Goal: Task Accomplishment & Management: Use online tool/utility

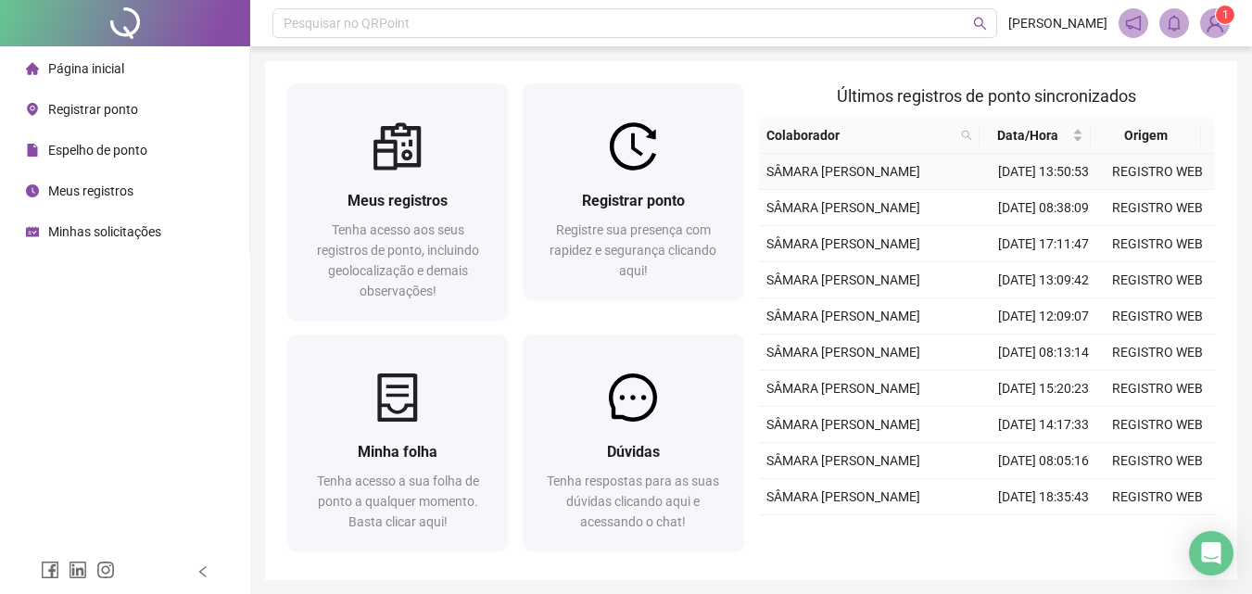
click at [973, 183] on td "SÂMARA LARRYELLE [PERSON_NAME] [PERSON_NAME]" at bounding box center [873, 172] width 228 height 36
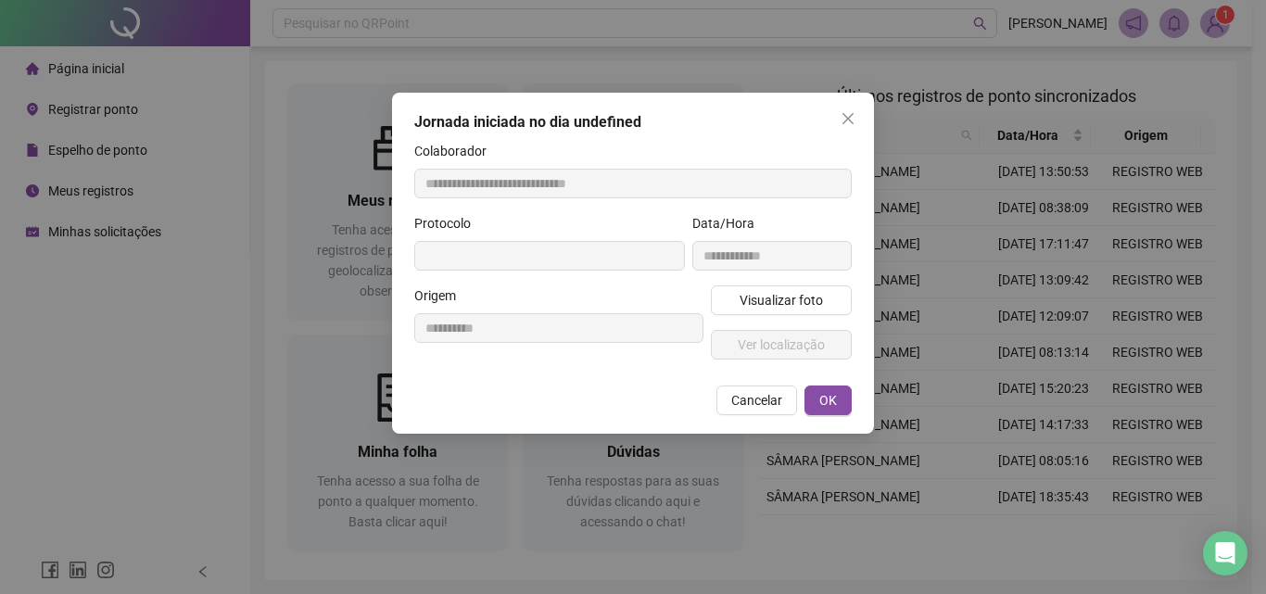
type input "**********"
click at [855, 120] on span "Close" at bounding box center [848, 118] width 30 height 15
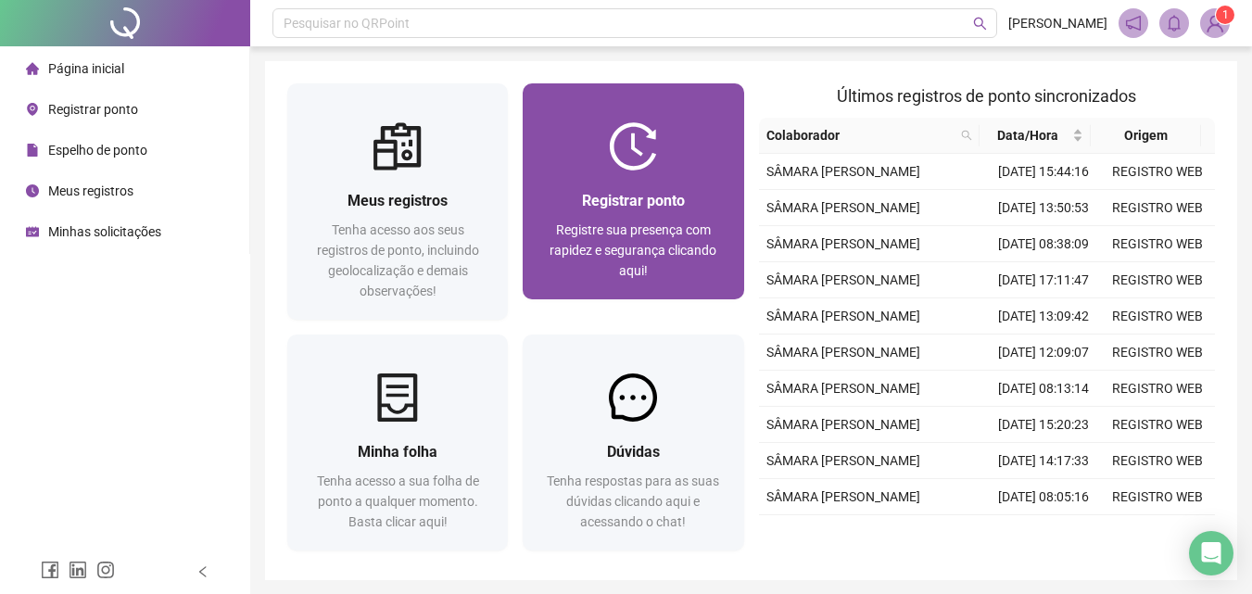
click at [598, 205] on span "Registrar ponto" at bounding box center [633, 201] width 103 height 18
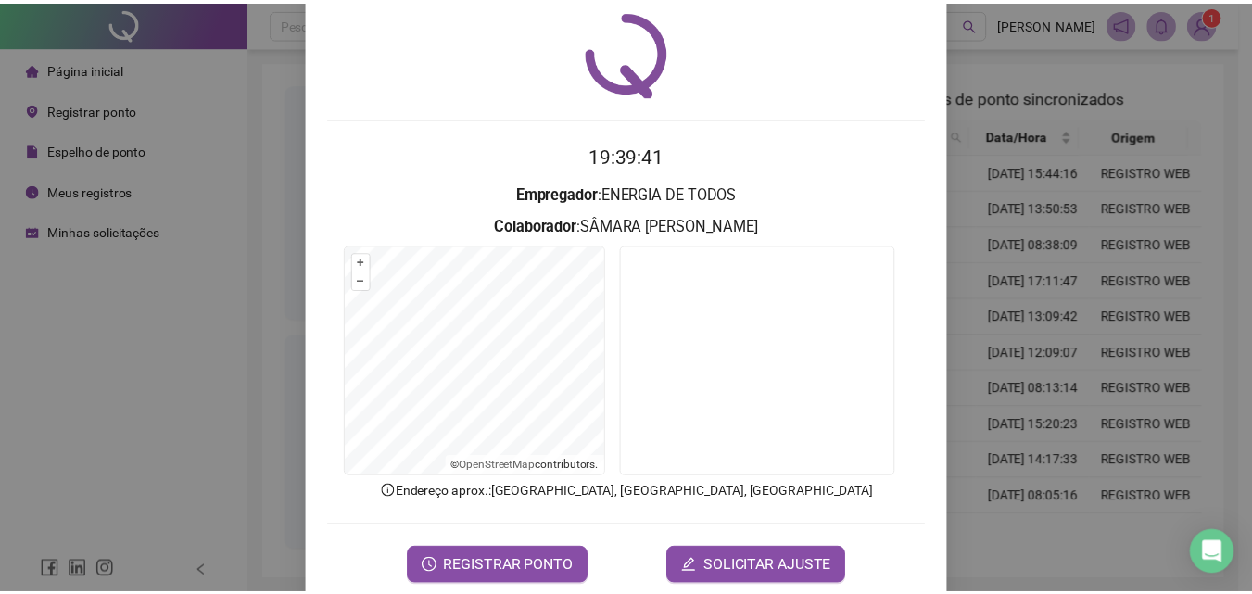
scroll to position [89, 0]
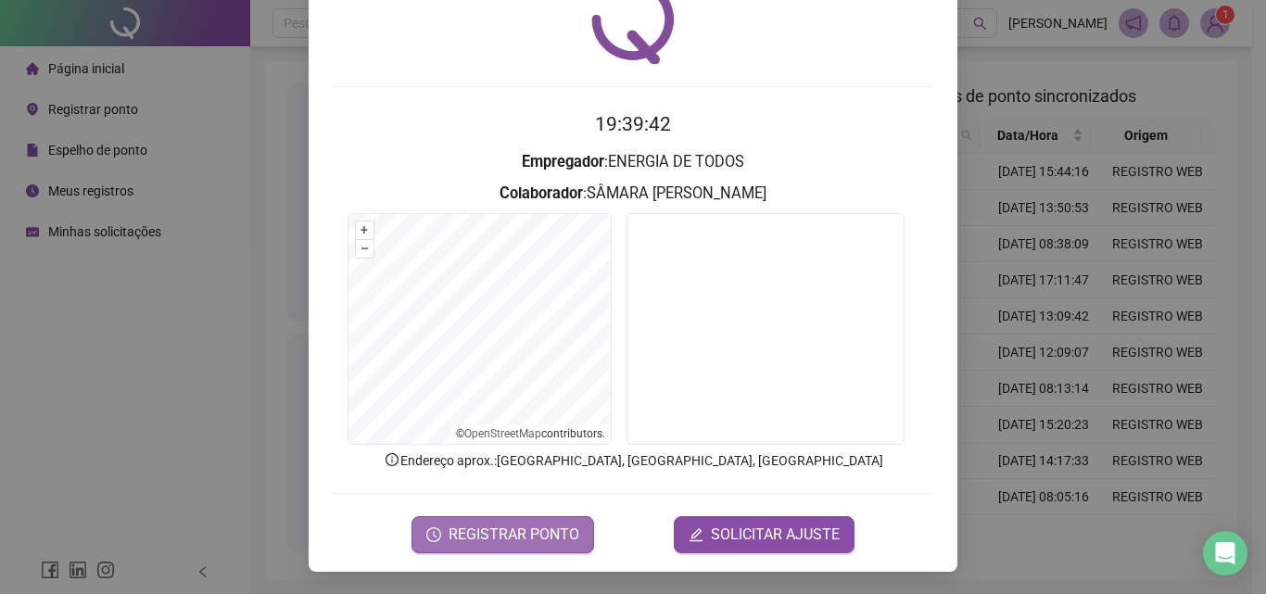
click at [539, 542] on span "REGISTRAR PONTO" at bounding box center [514, 535] width 131 height 22
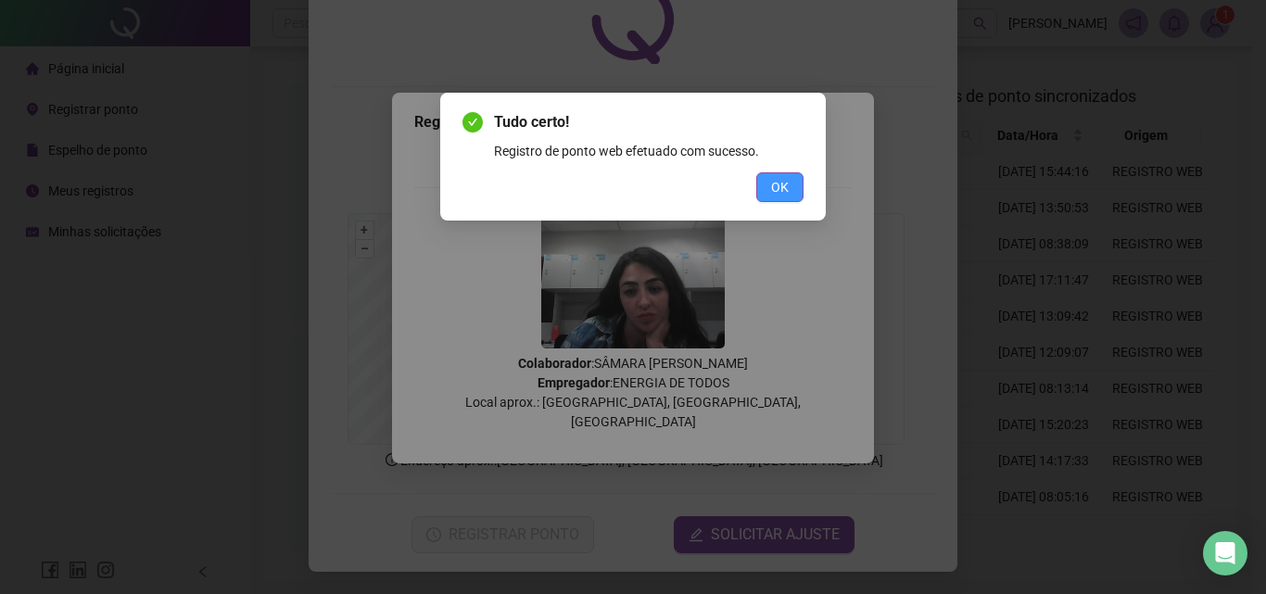
click at [769, 201] on button "OK" at bounding box center [779, 187] width 47 height 30
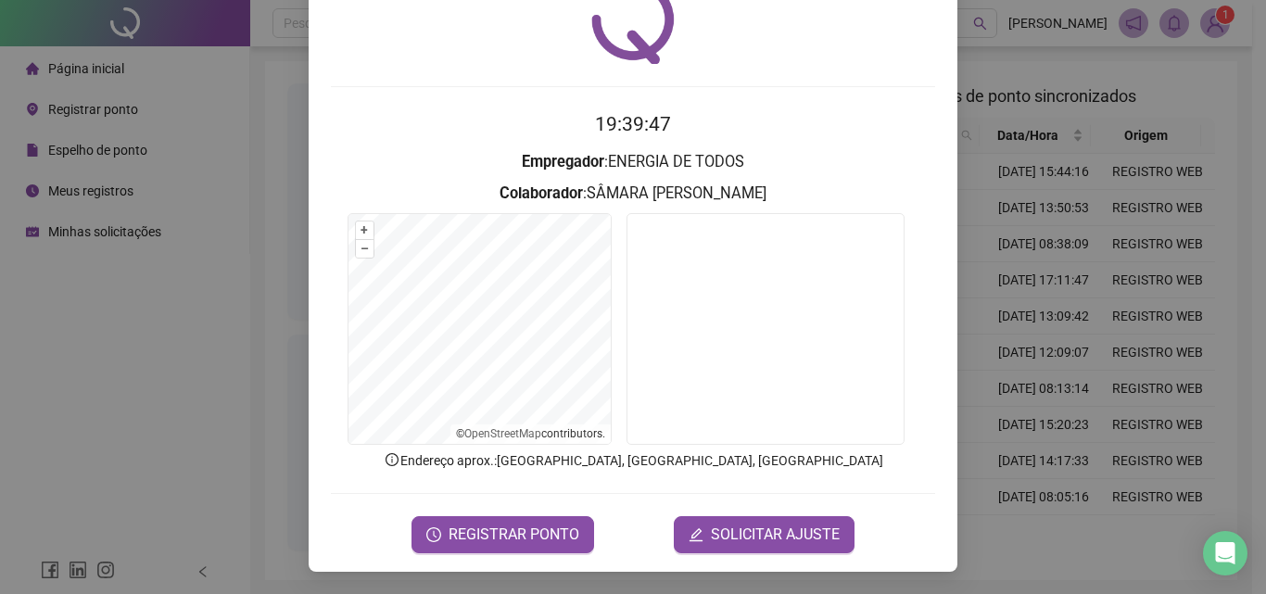
click at [1049, 272] on div "Registro de ponto web 19:39:47 Empregador : ENERGIA DE TODOS Colaborador : SÂMA…" at bounding box center [633, 297] width 1266 height 594
